Goal: Find specific page/section: Locate a particular part of the current website

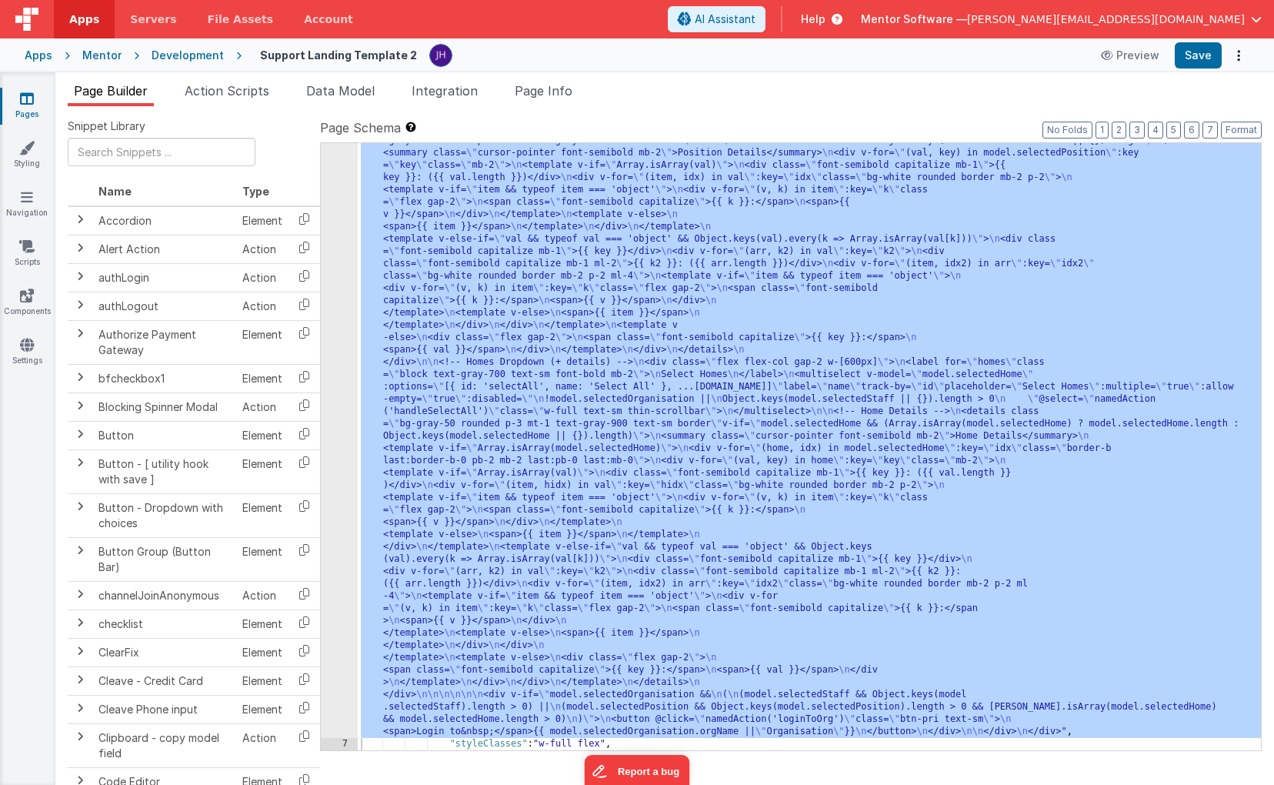
scroll to position [784, 0]
click at [259, 143] on div at bounding box center [193, 158] width 275 height 40
click at [28, 347] on icon at bounding box center [27, 344] width 14 height 15
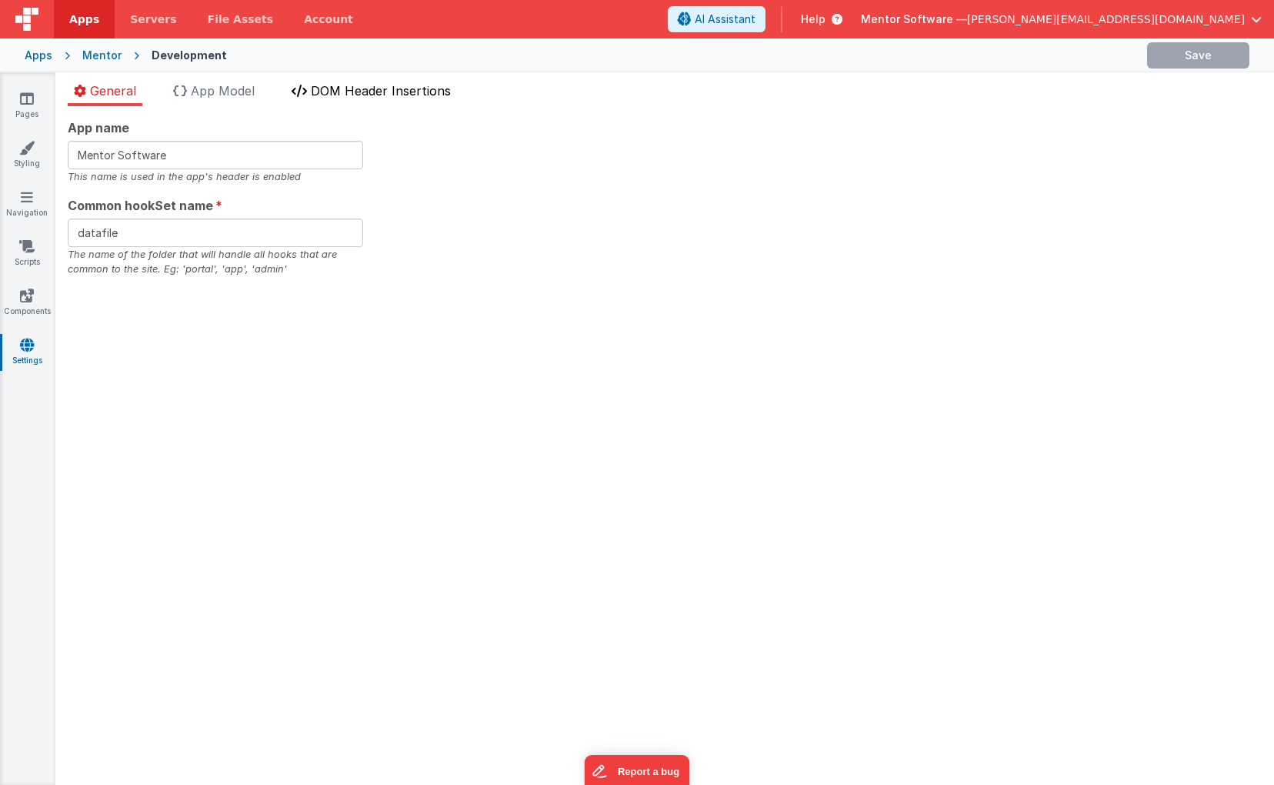
click at [338, 96] on span "DOM Header Insertions" at bounding box center [381, 90] width 140 height 15
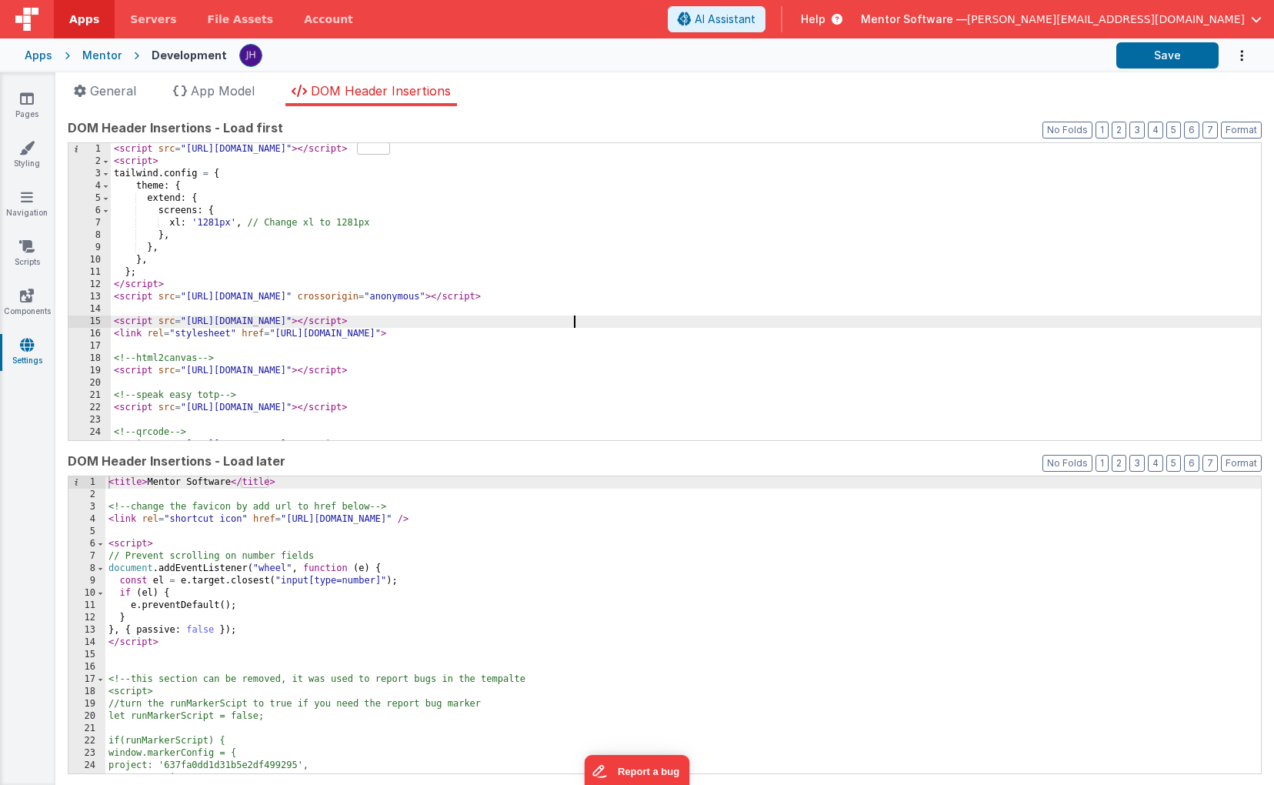
click at [623, 318] on div "< script src = "[URL][DOMAIN_NAME]" > </ script > < script > tailwind . config …" at bounding box center [686, 304] width 1150 height 322
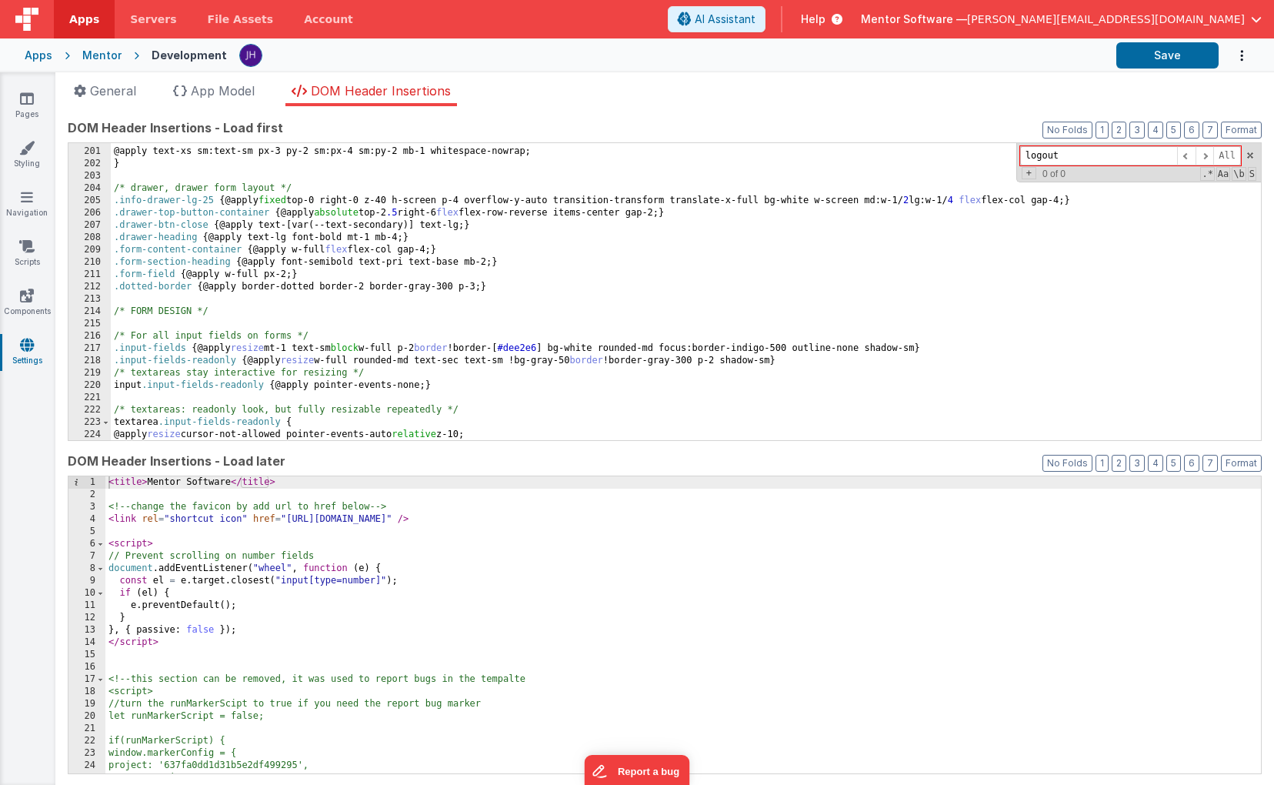
scroll to position [2508, 0]
type input "logout"
click at [28, 345] on icon at bounding box center [27, 344] width 14 height 15
click at [107, 90] on span "General" at bounding box center [113, 90] width 46 height 15
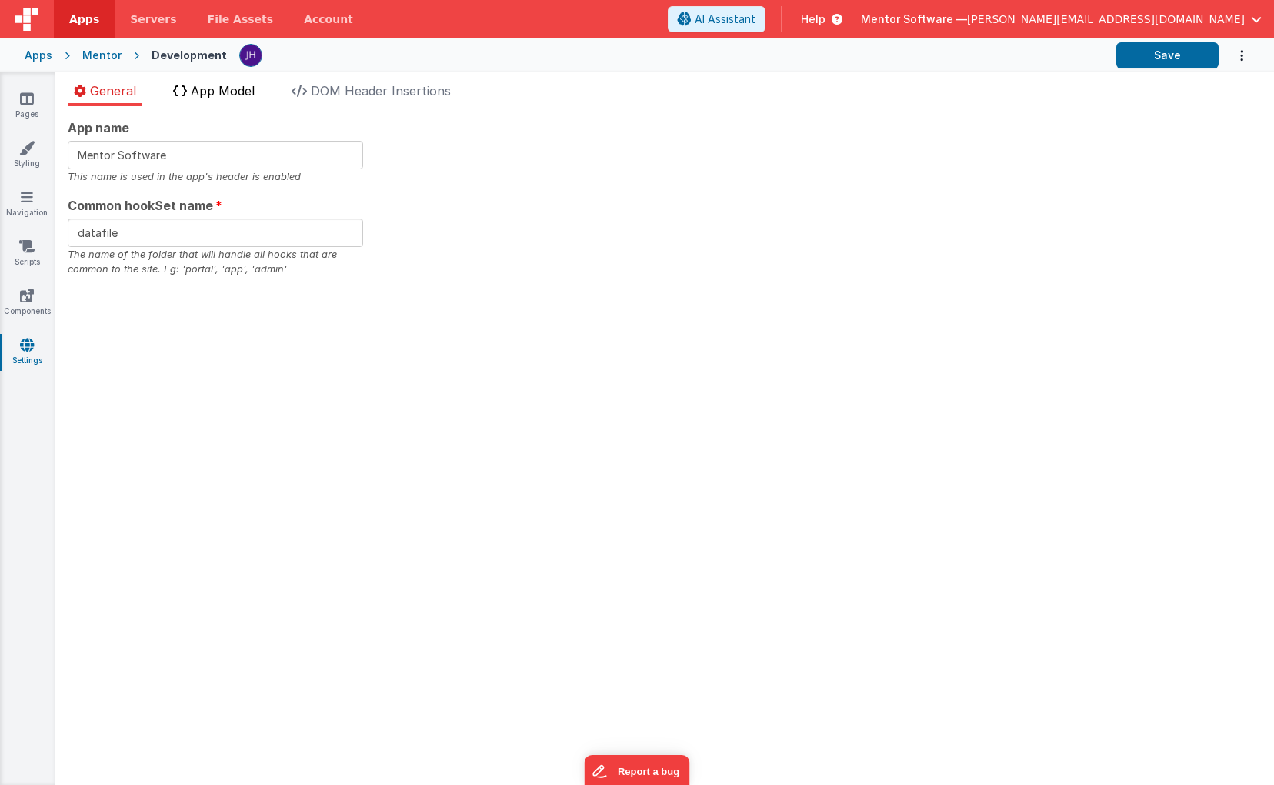
click at [235, 83] on span "App Model" at bounding box center [223, 90] width 64 height 15
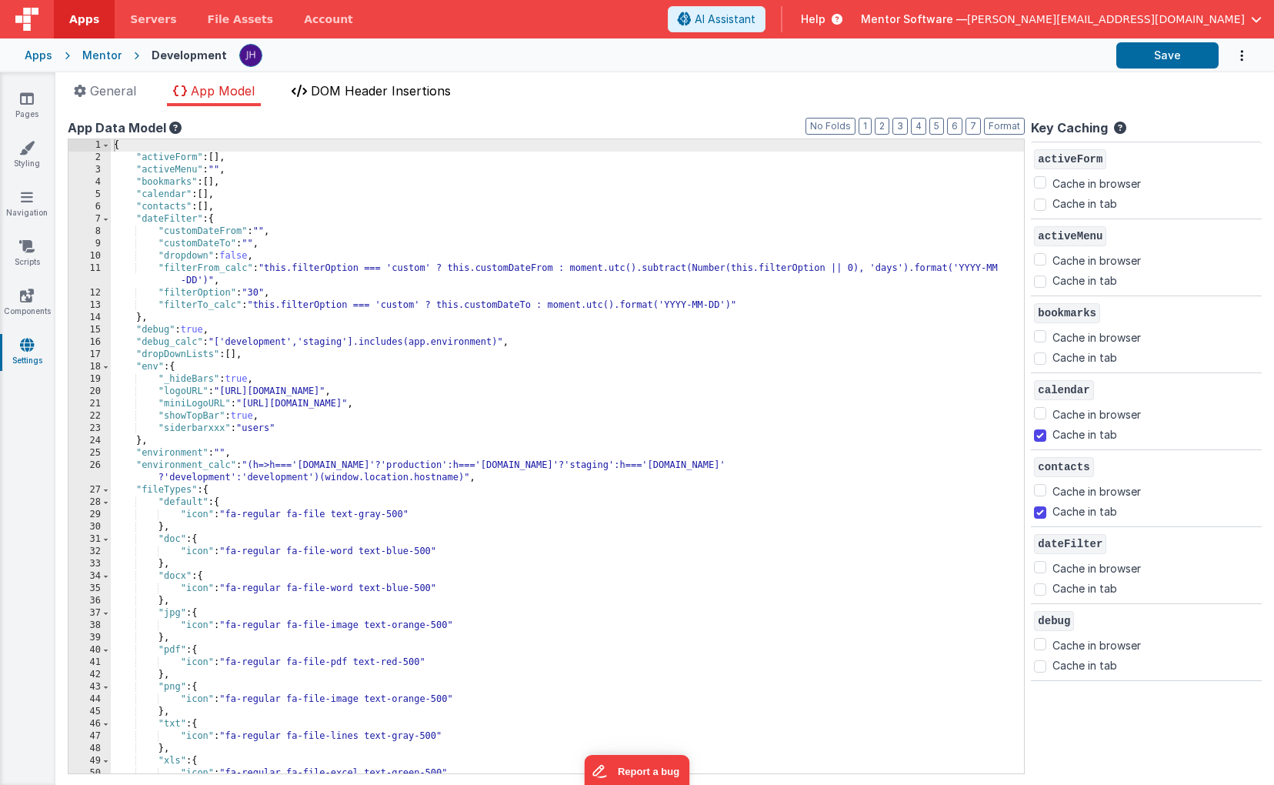
click at [345, 85] on span "DOM Header Insertions" at bounding box center [381, 90] width 140 height 15
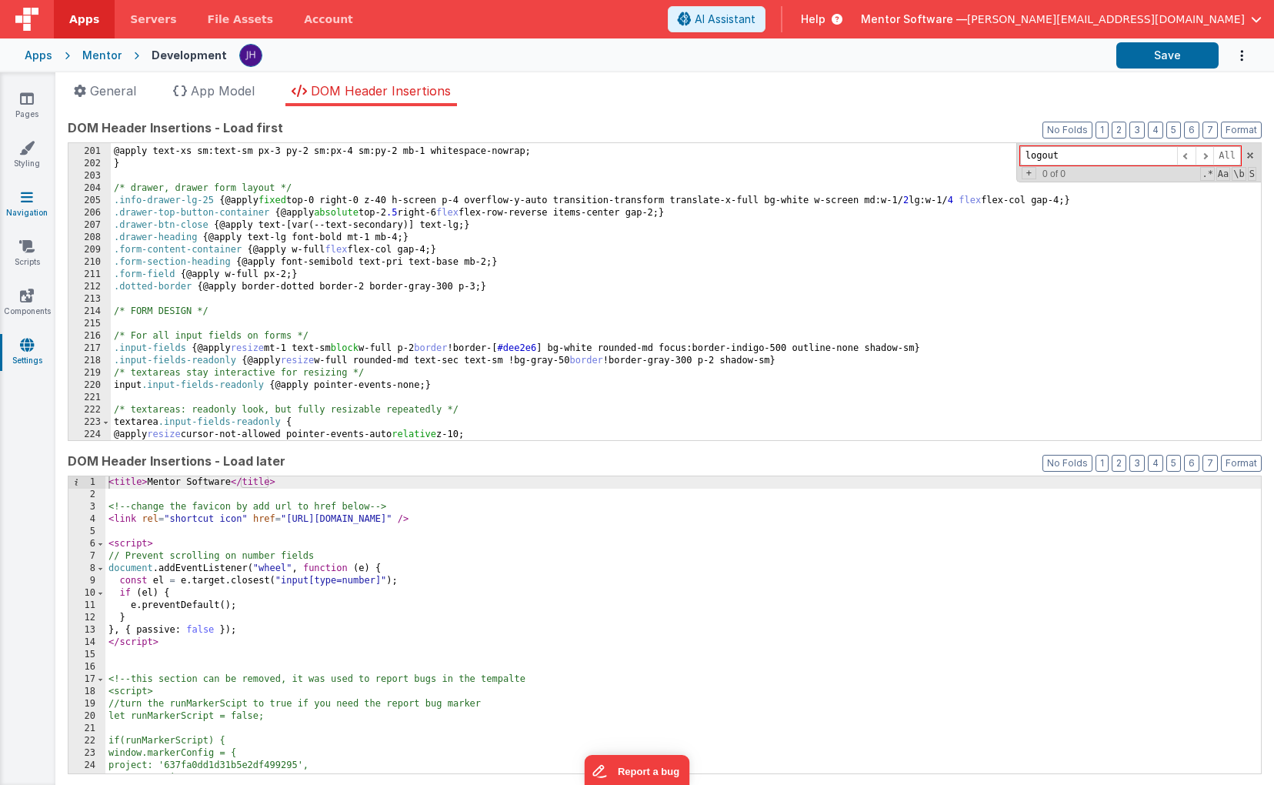
click at [26, 208] on link "Navigation" at bounding box center [26, 204] width 55 height 31
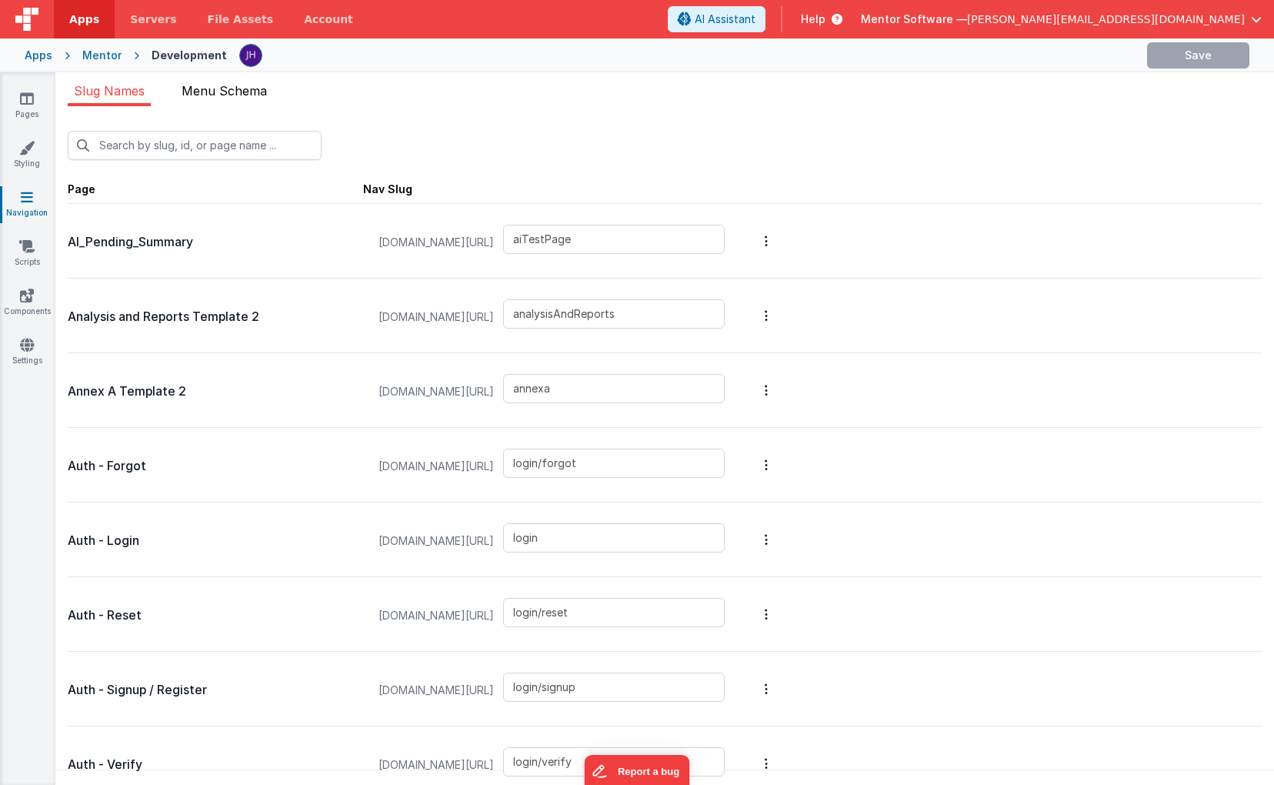
click at [249, 89] on span "Menu Schema" at bounding box center [224, 90] width 85 height 15
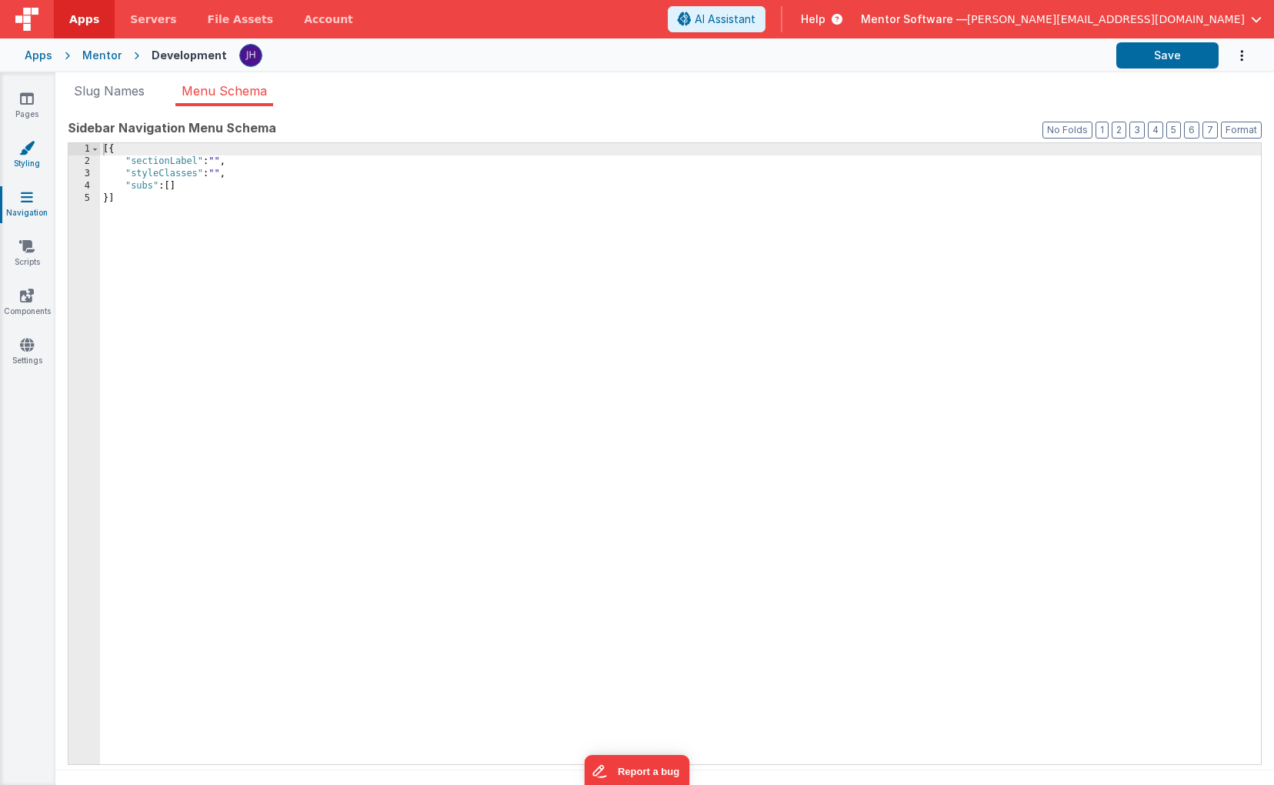
click at [35, 157] on link "Styling" at bounding box center [26, 155] width 55 height 31
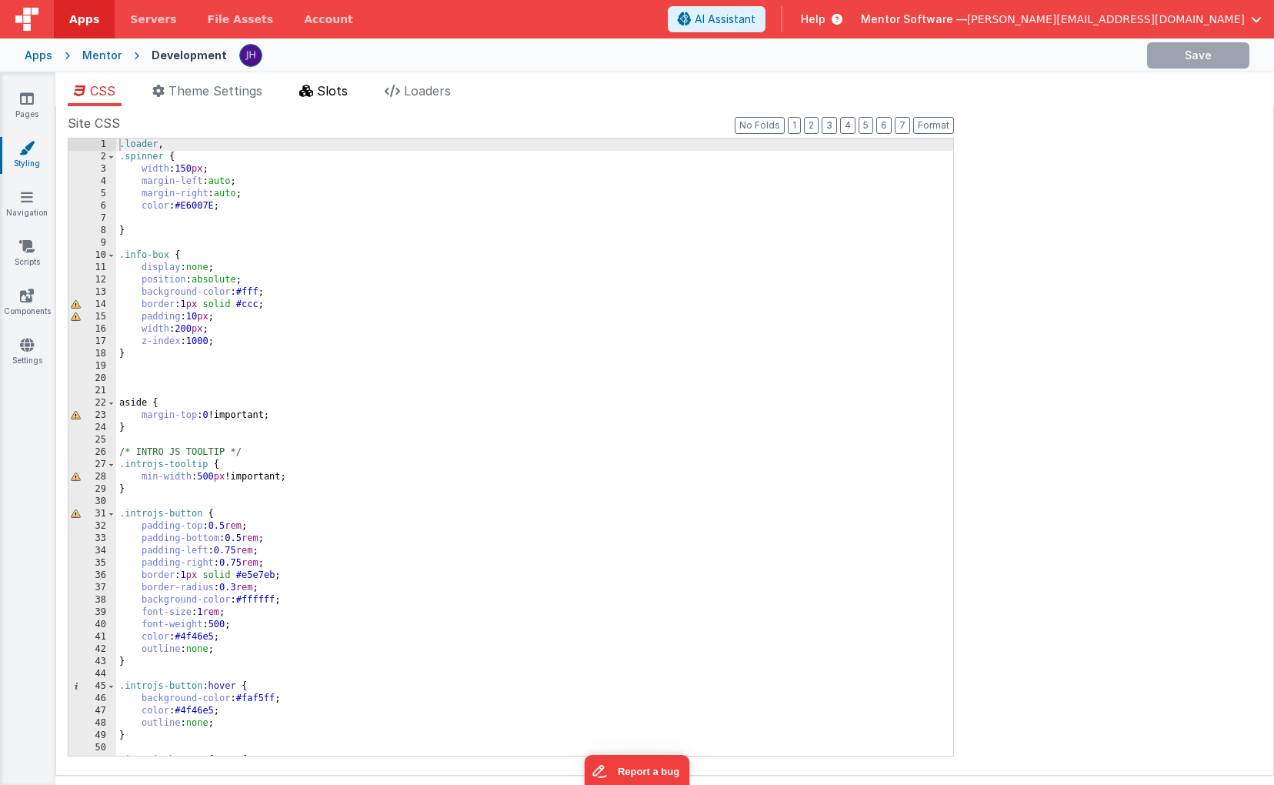
click at [338, 90] on span "Slots" at bounding box center [332, 90] width 31 height 15
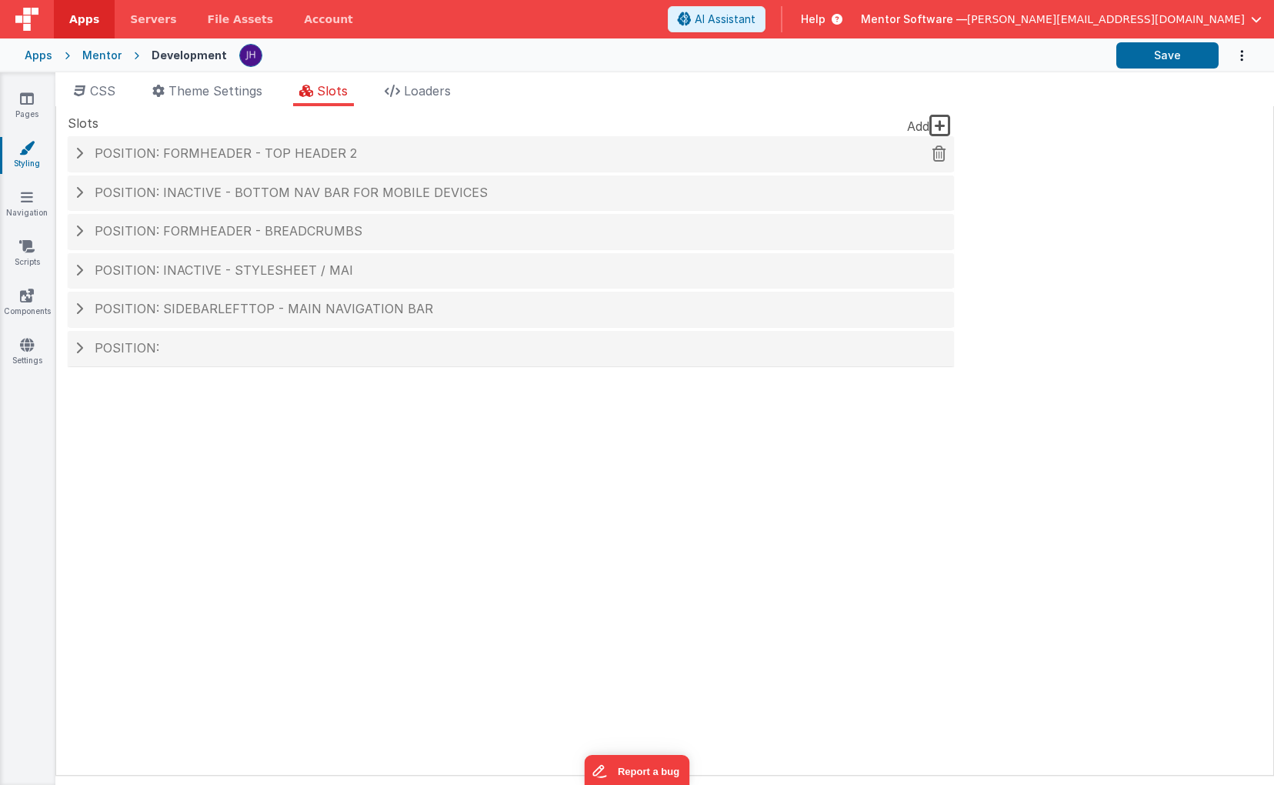
click at [388, 156] on h4 "Position: formHeader - top header 2" at bounding box center [510, 154] width 871 height 14
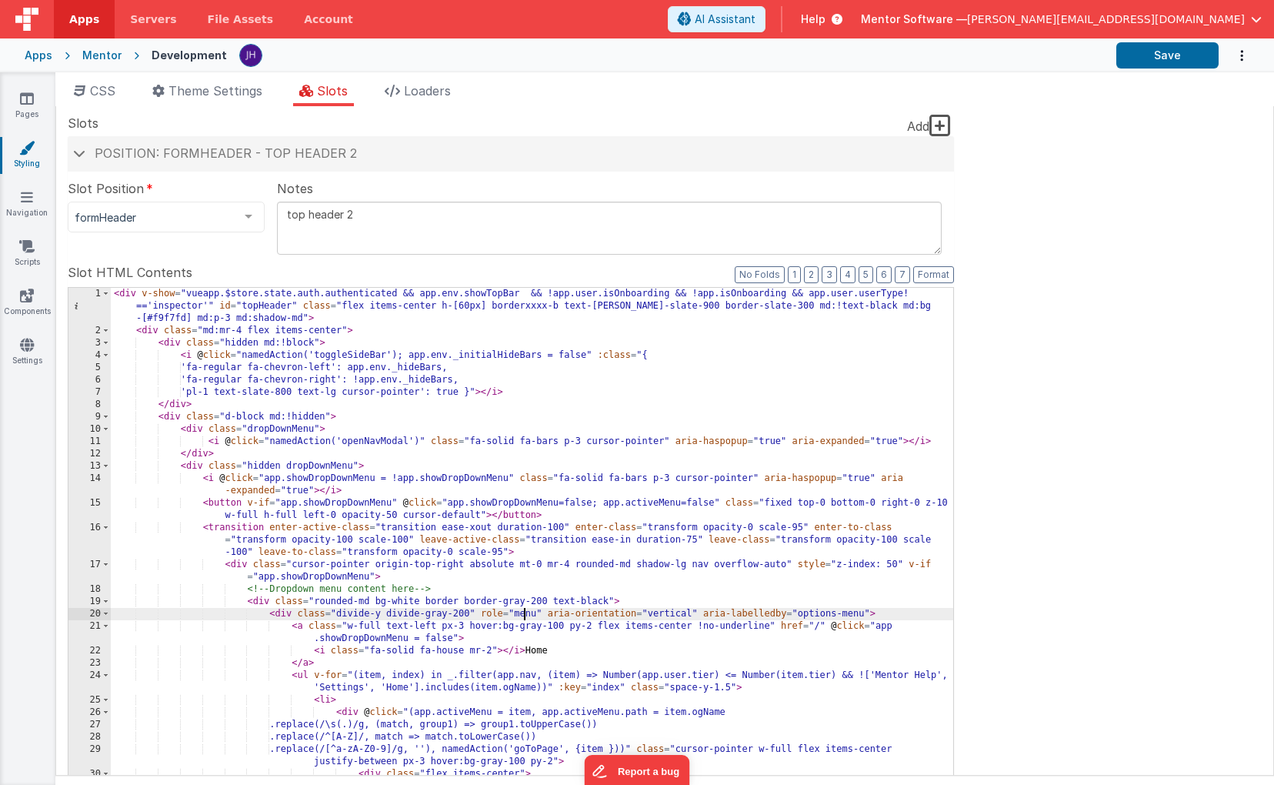
click at [521, 611] on div "< div v-show = "vueapp.$store.state.auth.authenticated && app.env.showTopBar &&…" at bounding box center [532, 562] width 842 height 548
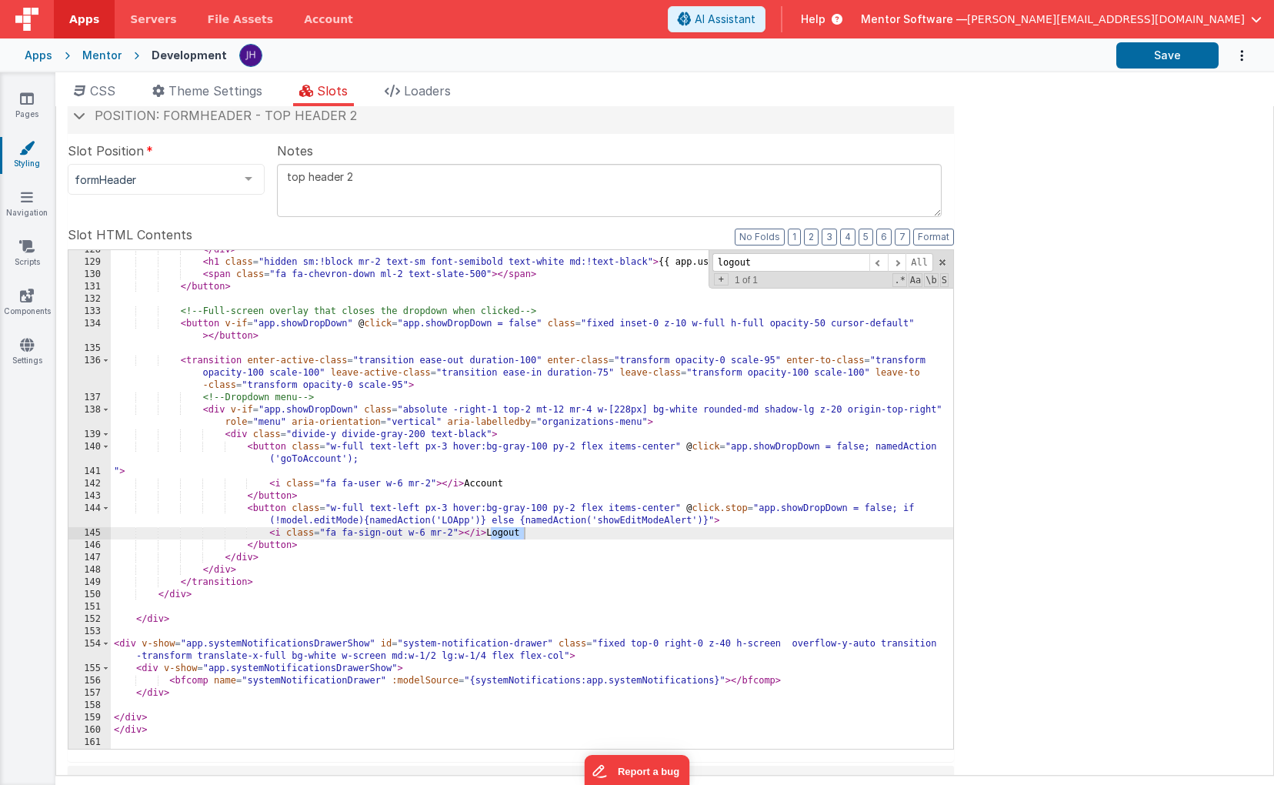
scroll to position [49, 0]
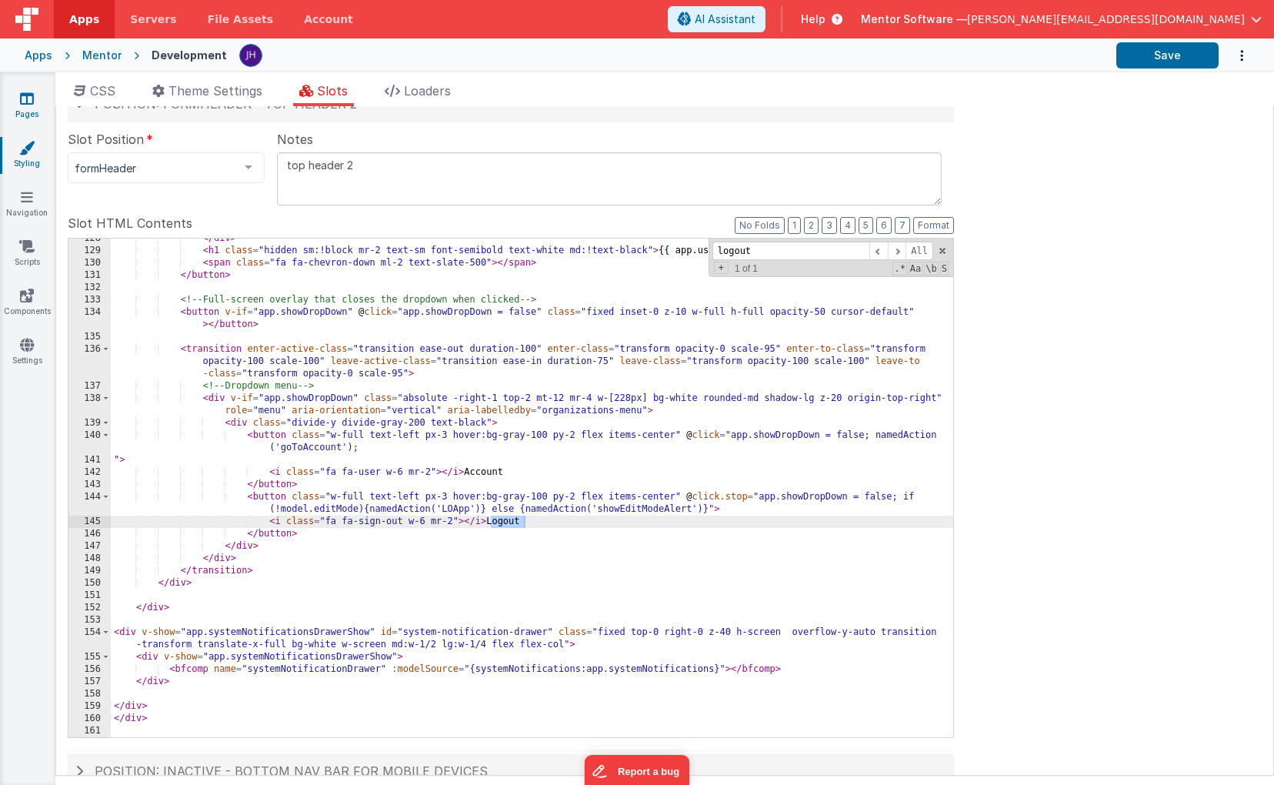
type input "logout"
click at [28, 99] on icon at bounding box center [27, 98] width 14 height 15
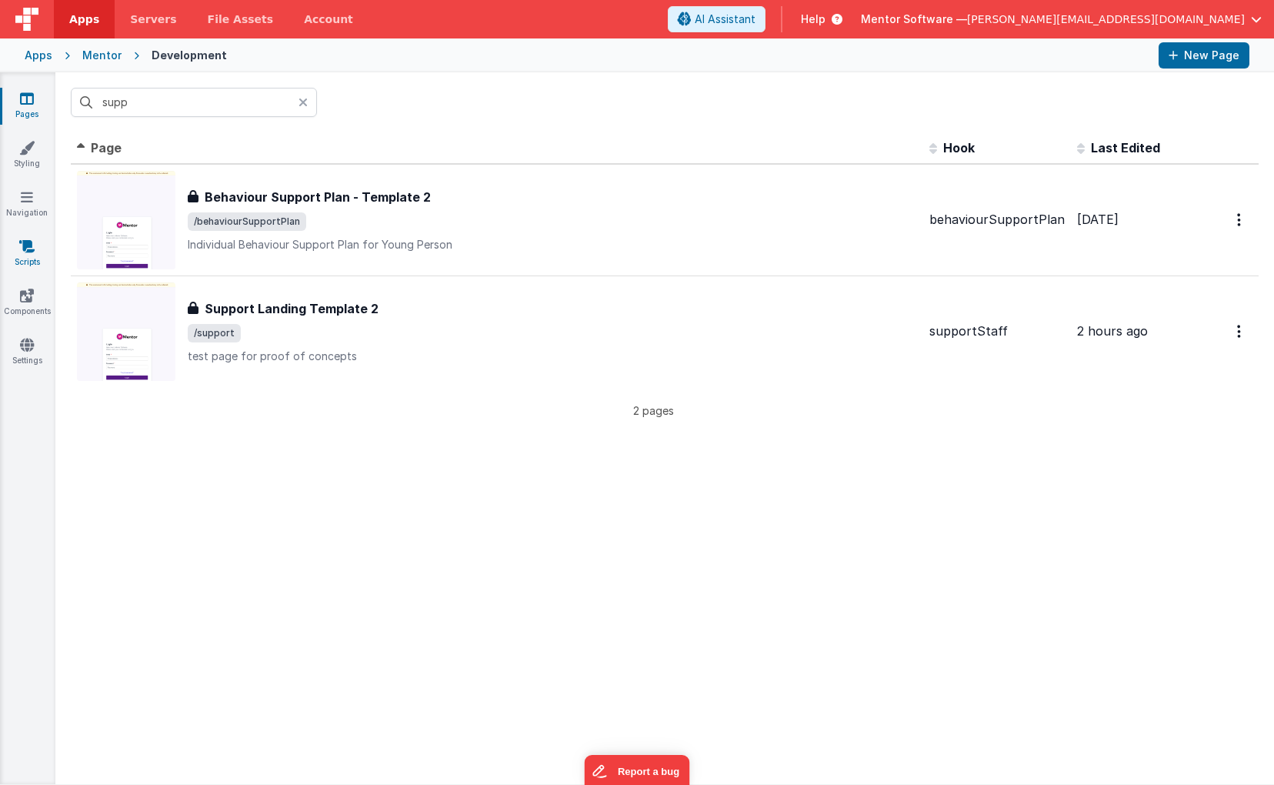
click at [28, 260] on link "Scripts" at bounding box center [26, 253] width 55 height 31
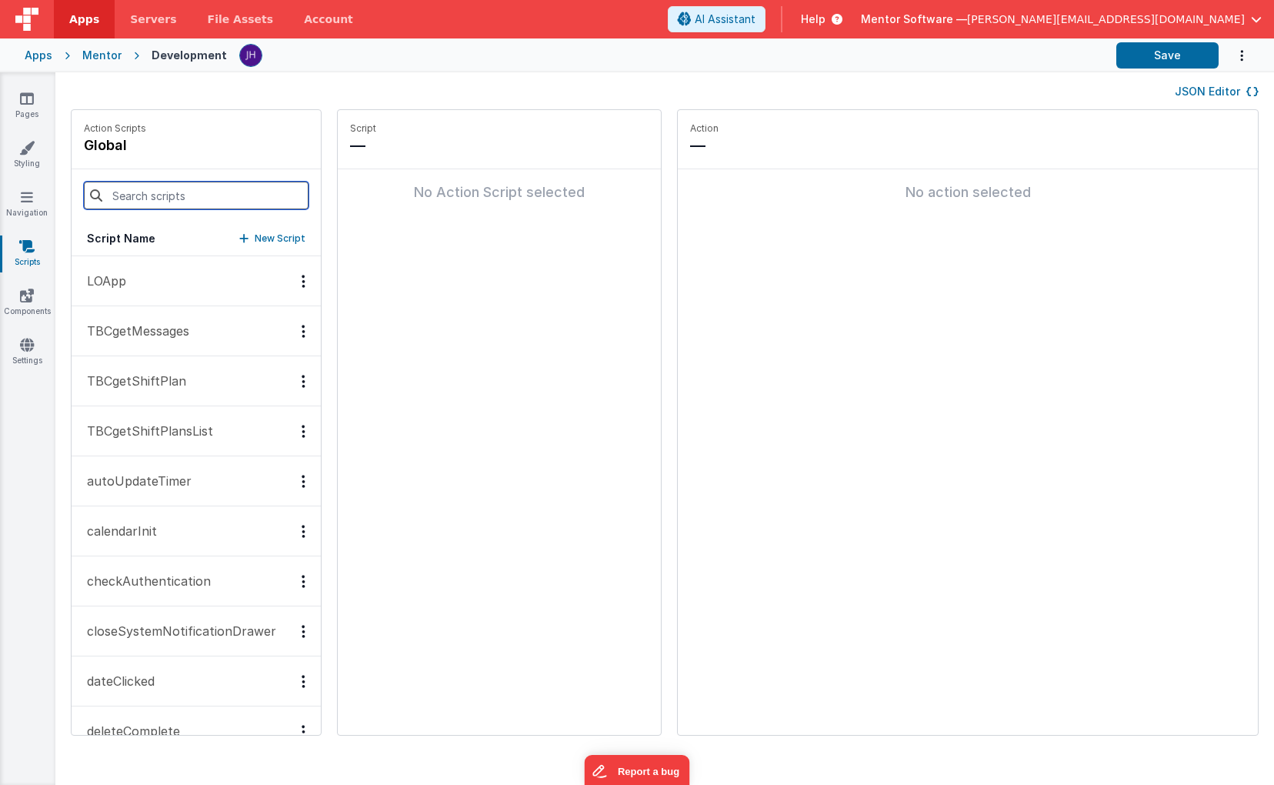
click at [146, 197] on input at bounding box center [196, 196] width 225 height 28
click at [132, 282] on button "LOApp" at bounding box center [196, 281] width 249 height 50
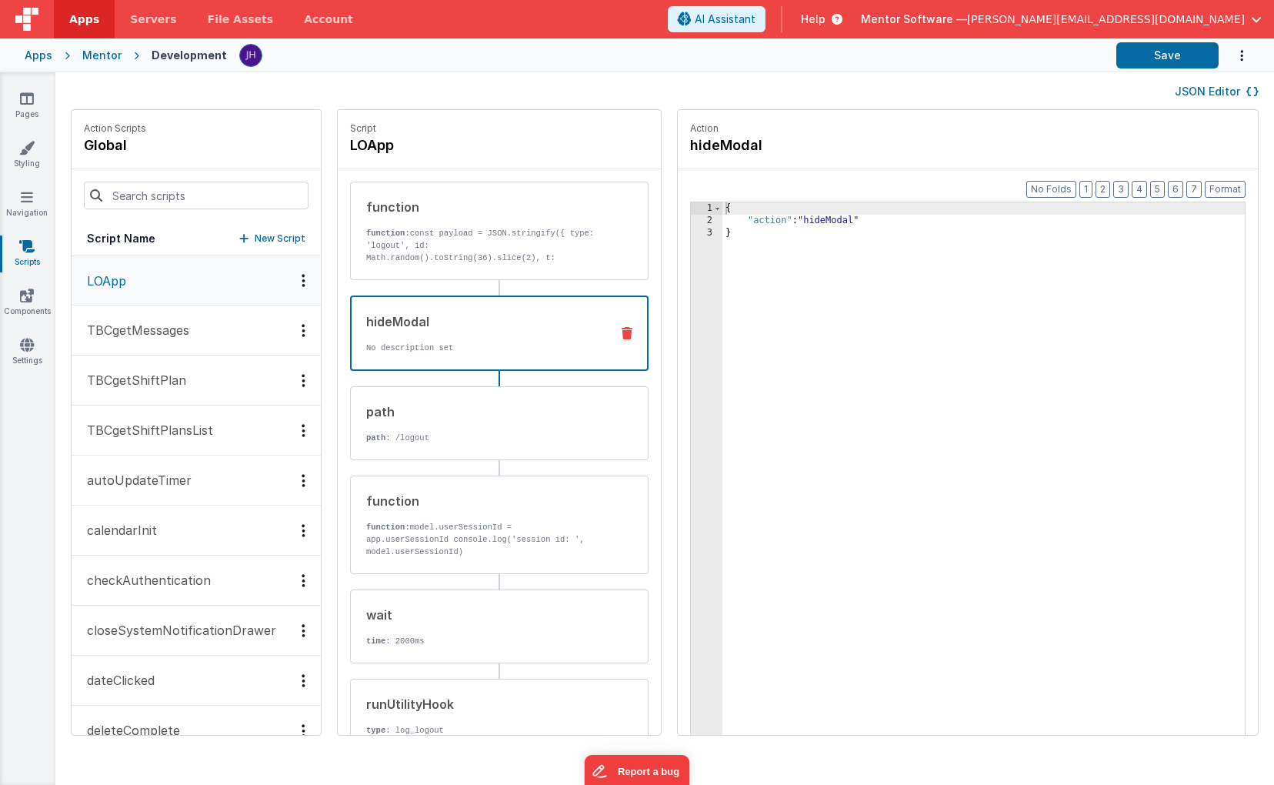
click at [481, 338] on div "hideModal No description set" at bounding box center [475, 333] width 246 height 42
click at [474, 424] on div "path path : /logout" at bounding box center [475, 423] width 248 height 42
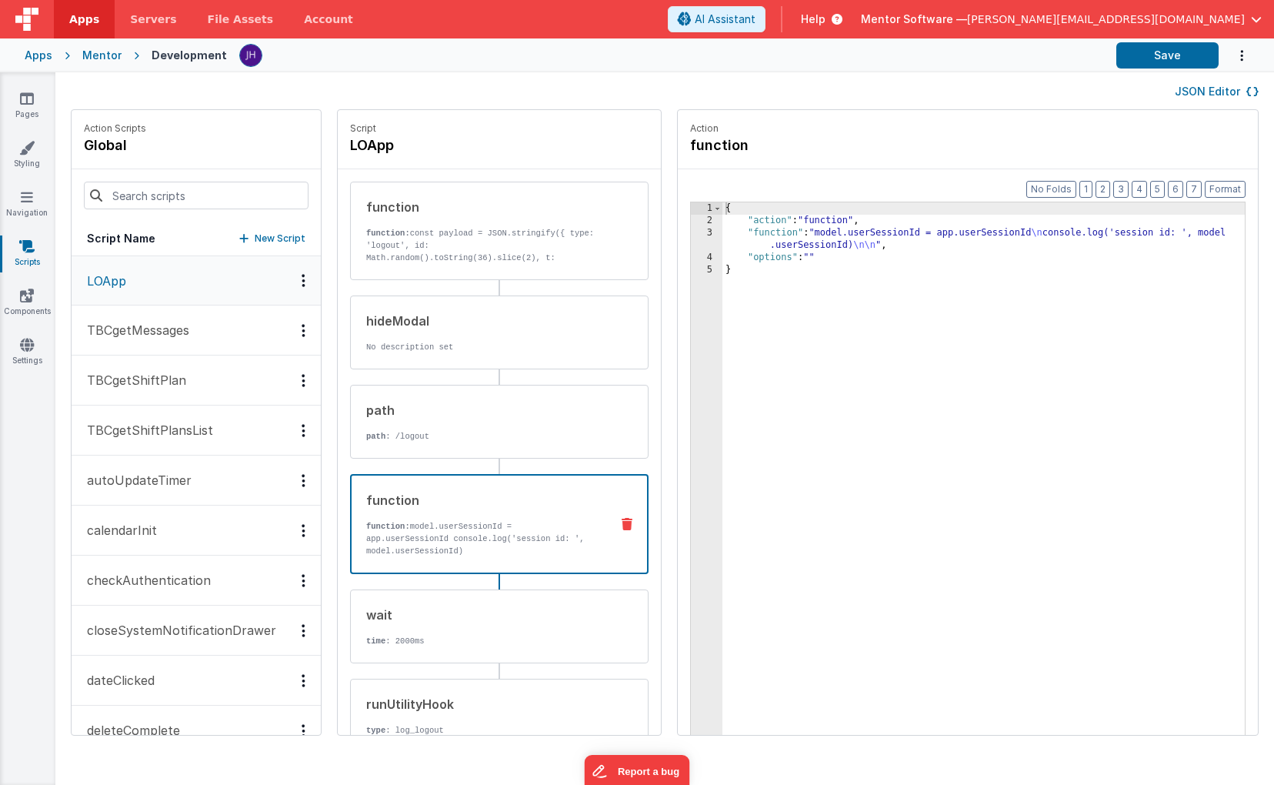
click at [463, 525] on p "function: model.userSessionId = app.userSessionId console.log('session id: ', m…" at bounding box center [482, 538] width 232 height 37
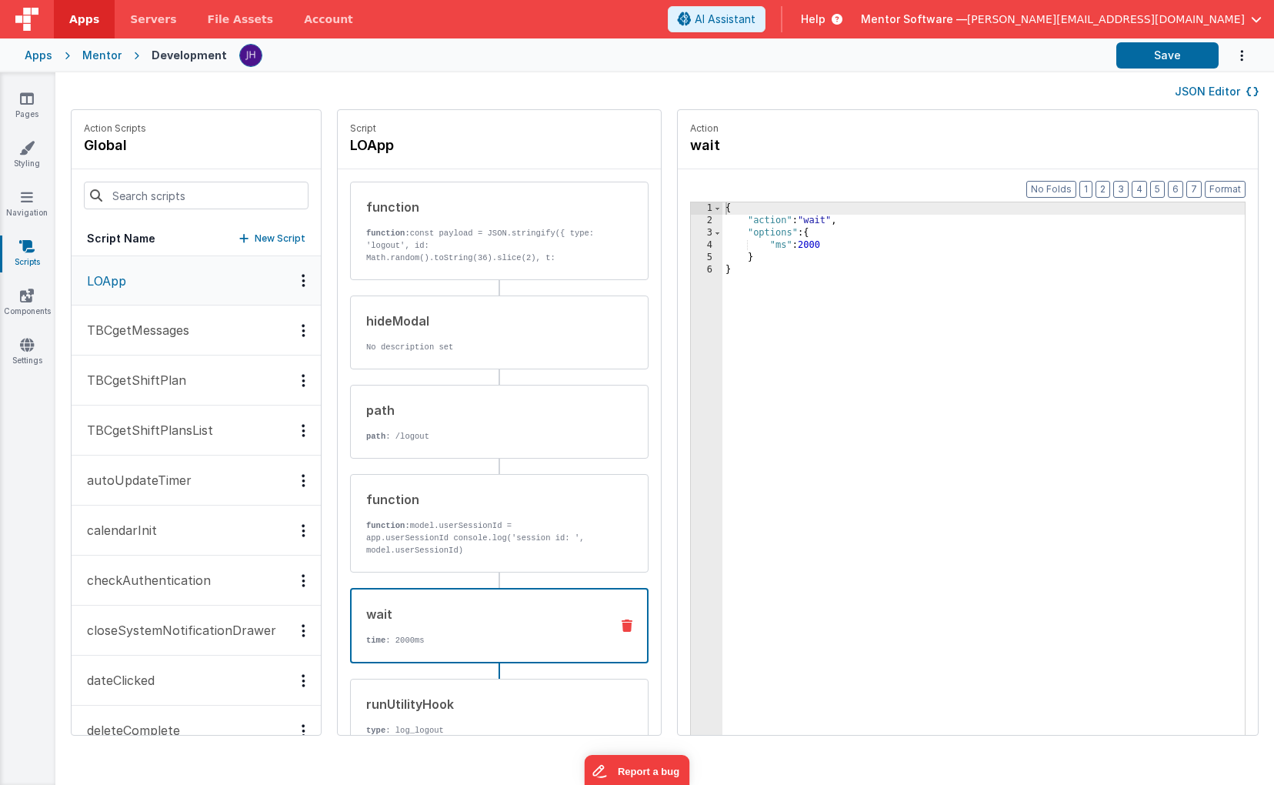
click at [458, 622] on div "wait" at bounding box center [482, 614] width 232 height 18
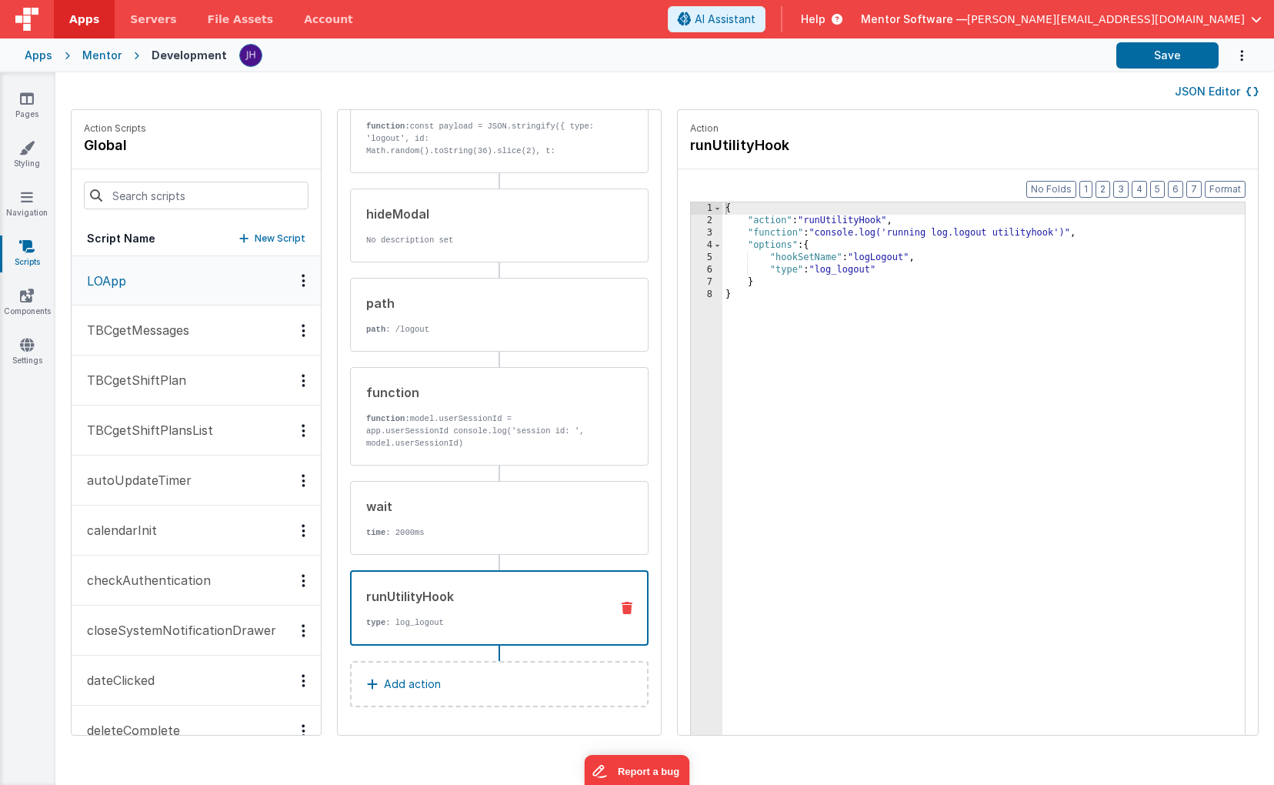
click at [472, 605] on div "runUtilityHook" at bounding box center [482, 596] width 232 height 18
